Goal: Information Seeking & Learning: Learn about a topic

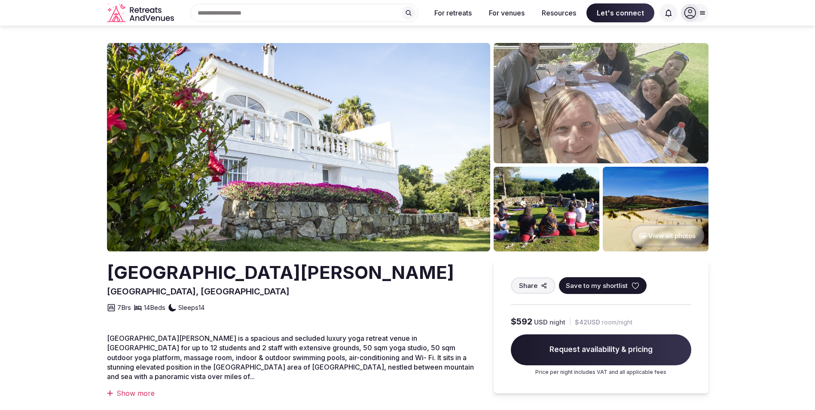
click at [394, 117] on img at bounding box center [298, 147] width 383 height 208
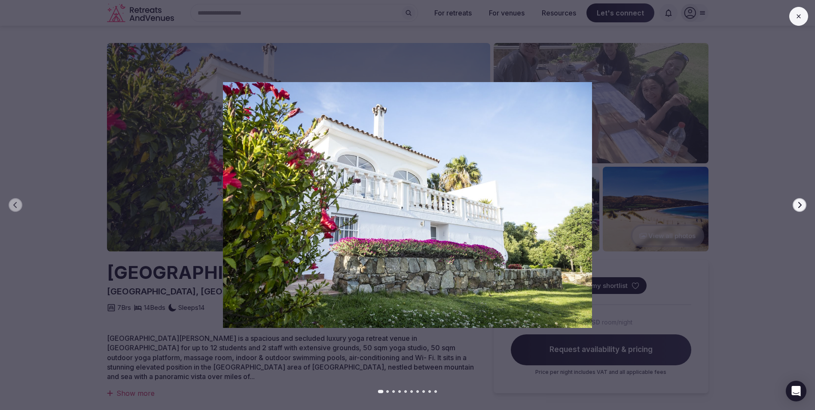
click at [801, 206] on icon "button" at bounding box center [799, 205] width 7 height 7
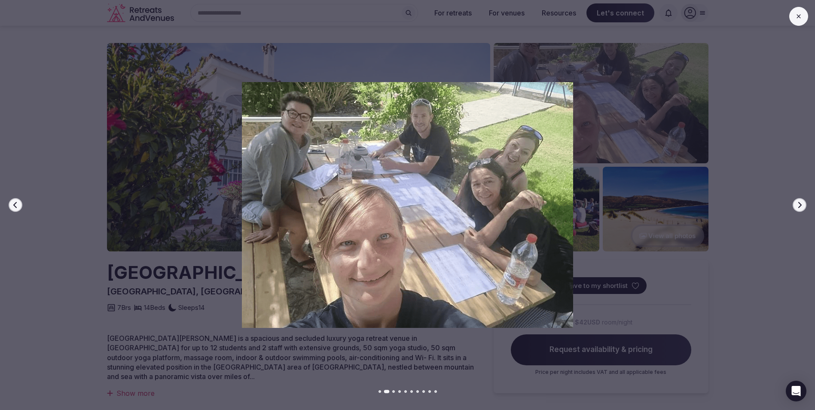
click at [801, 205] on icon "button" at bounding box center [799, 205] width 3 height 6
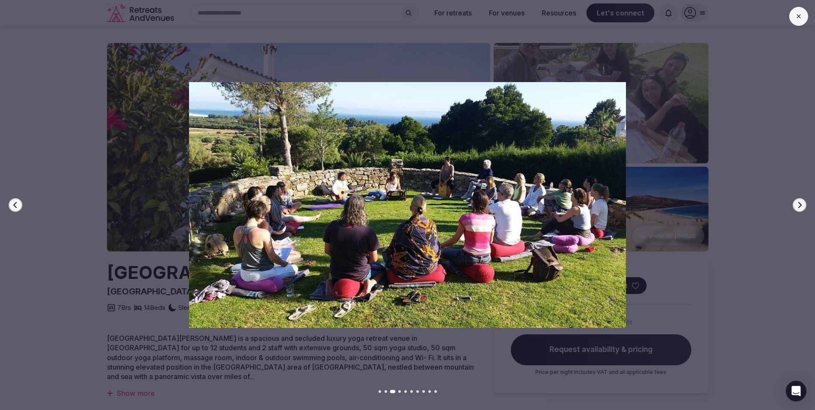
click at [801, 205] on icon "button" at bounding box center [799, 205] width 3 height 6
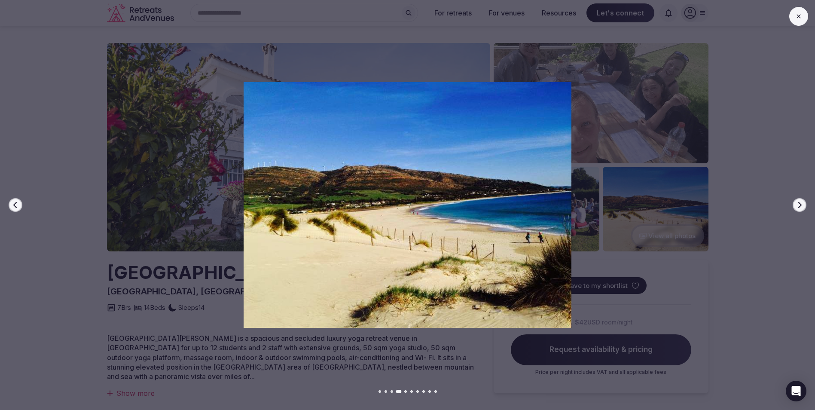
click at [801, 205] on icon "button" at bounding box center [799, 205] width 3 height 6
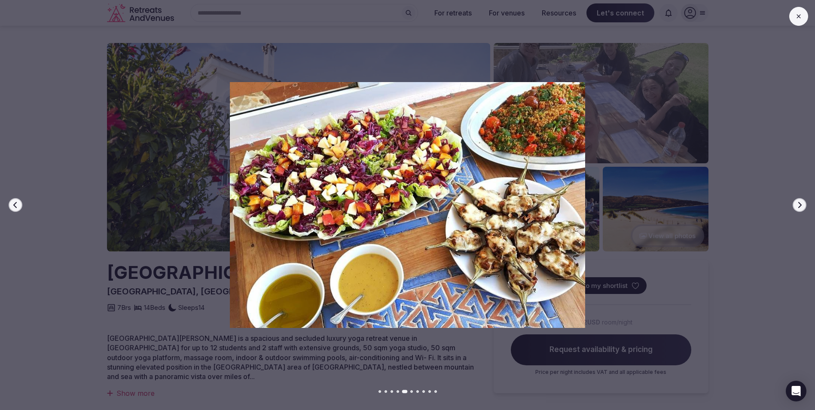
click at [801, 205] on icon "button" at bounding box center [799, 205] width 3 height 6
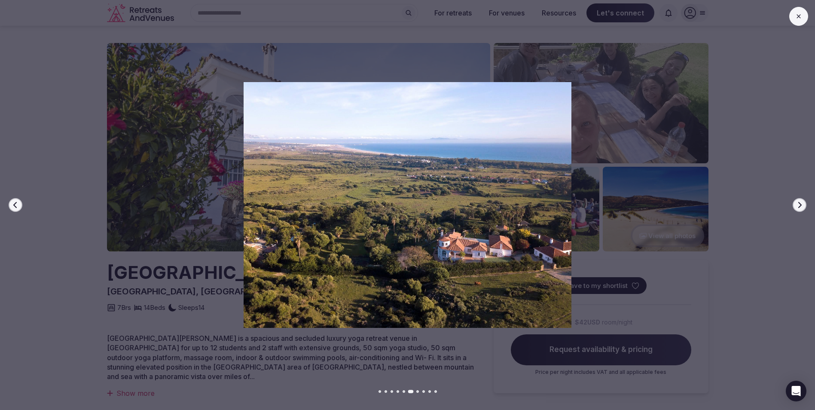
click at [801, 205] on icon "button" at bounding box center [799, 205] width 3 height 6
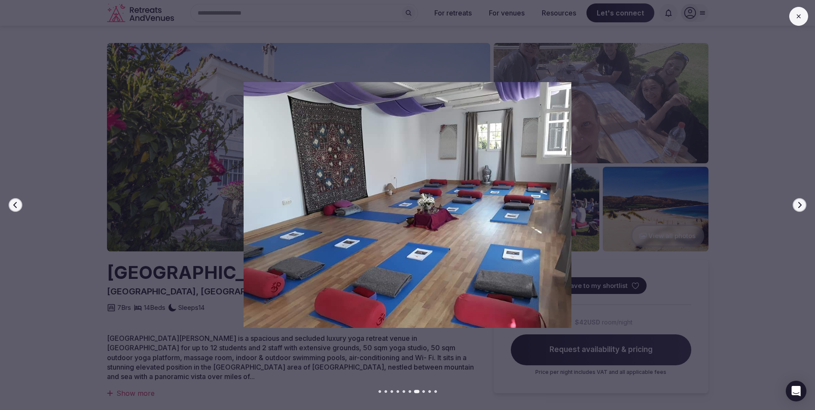
click at [800, 203] on icon "button" at bounding box center [799, 205] width 7 height 7
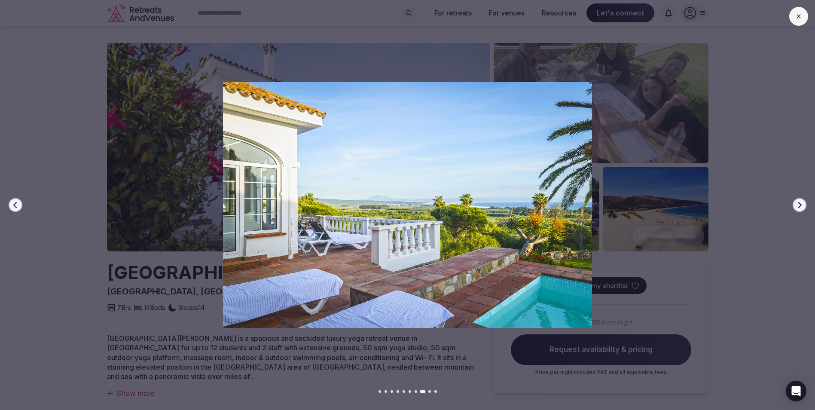
click at [800, 203] on icon "button" at bounding box center [799, 205] width 7 height 7
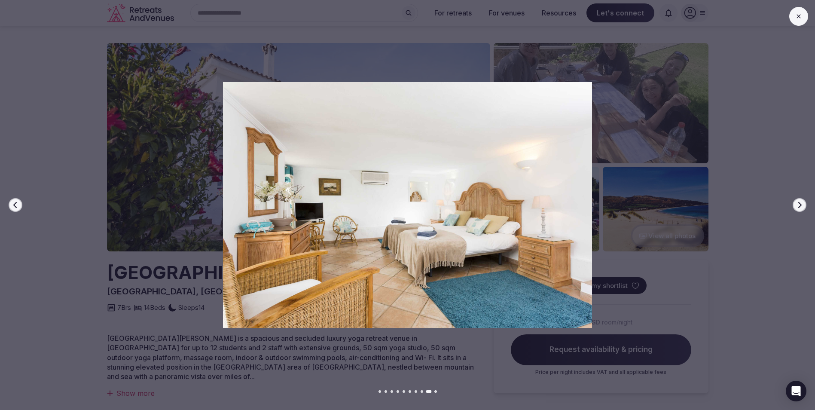
click at [800, 203] on icon "button" at bounding box center [799, 205] width 7 height 7
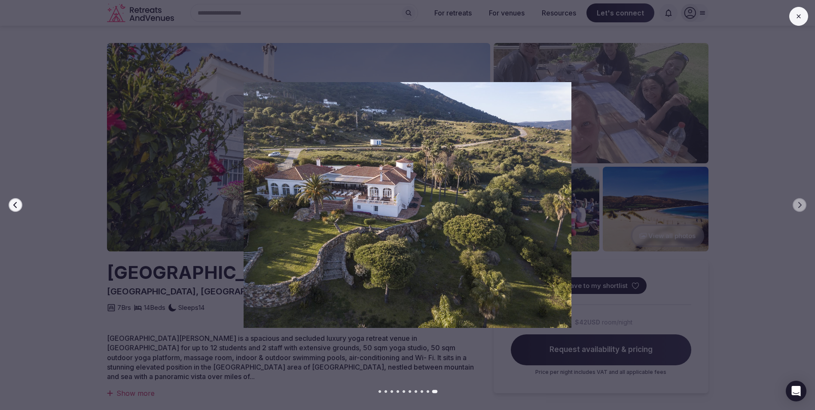
click at [794, 19] on button at bounding box center [798, 16] width 19 height 19
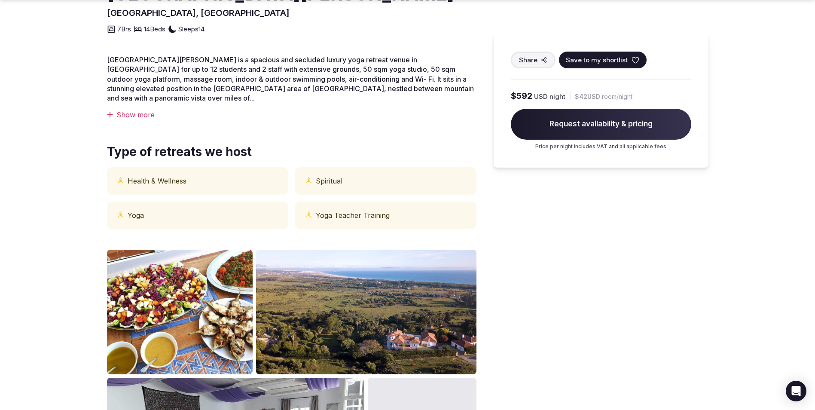
scroll to position [301, 0]
